Goal: Check status

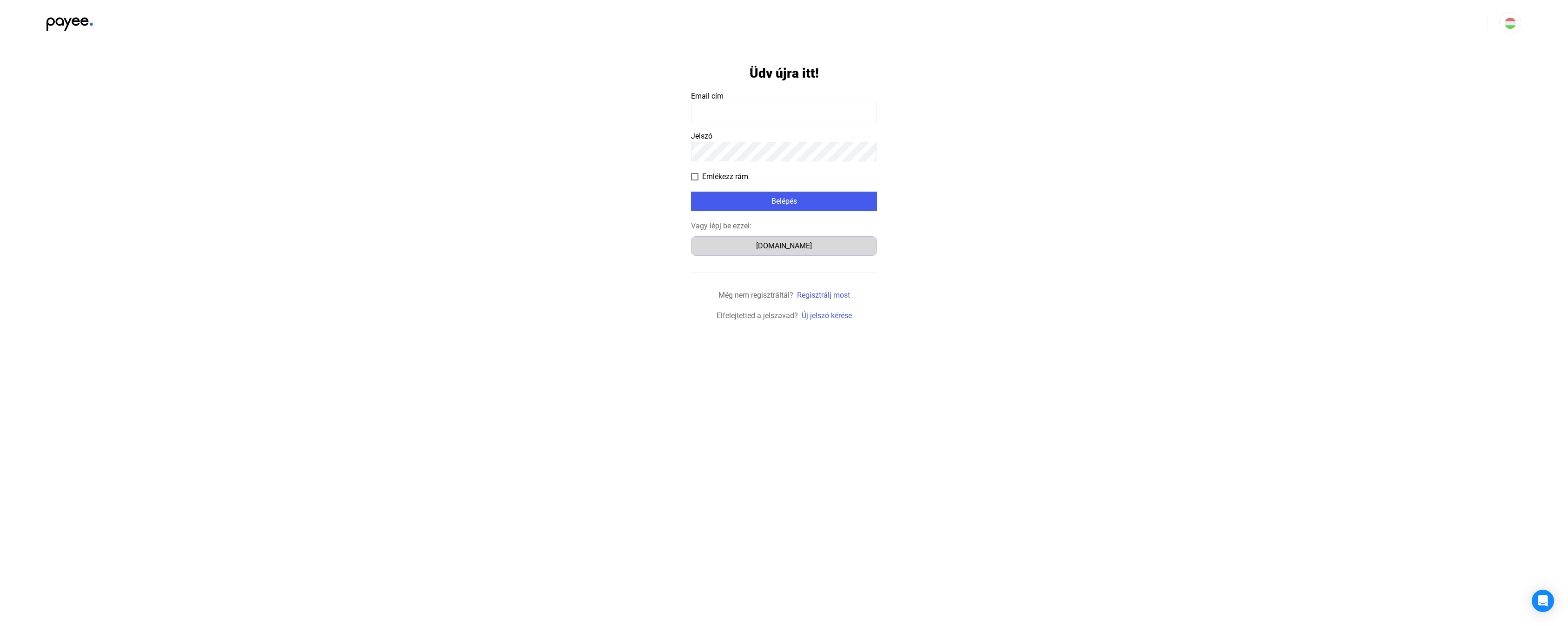
click at [789, 249] on div "[DOMAIN_NAME]" at bounding box center [784, 246] width 180 height 11
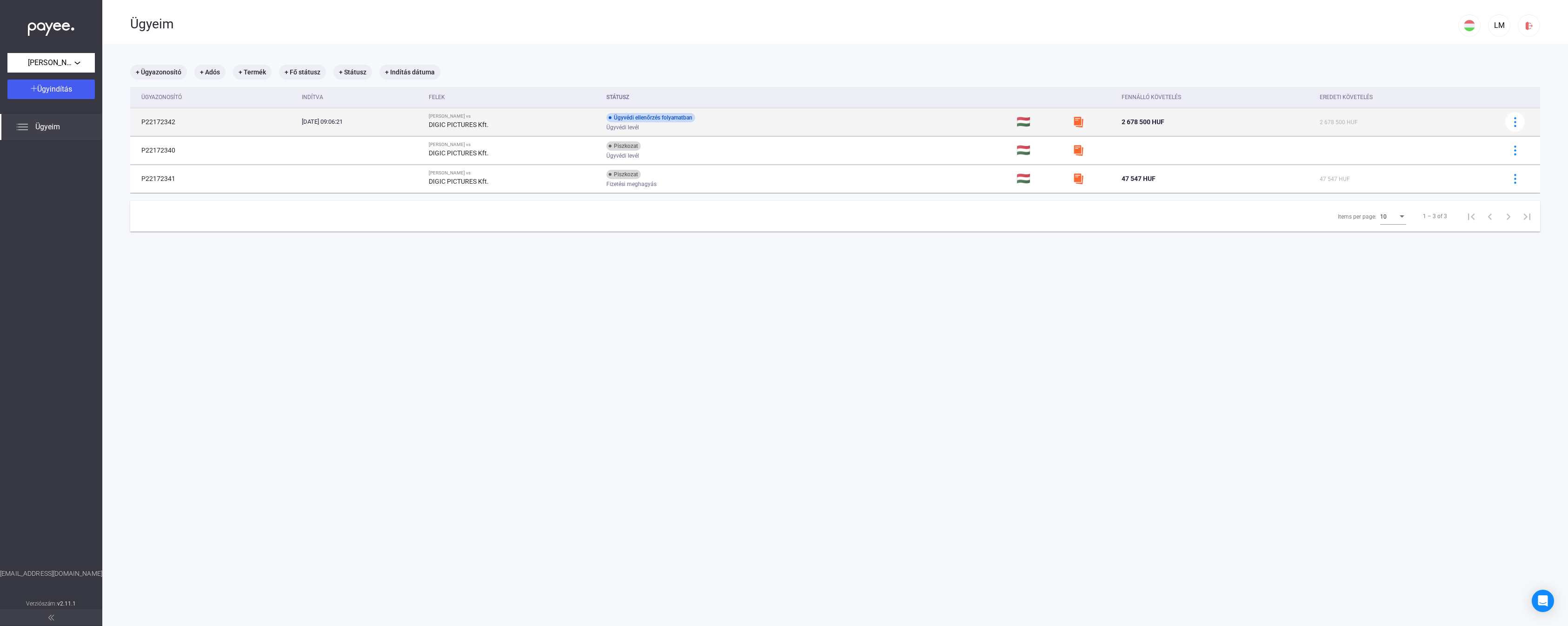
click at [796, 126] on td "Ügyvédi ellenőrzés folyamatban Ügyvédi levél" at bounding box center [808, 122] width 410 height 28
